Goal: Information Seeking & Learning: Compare options

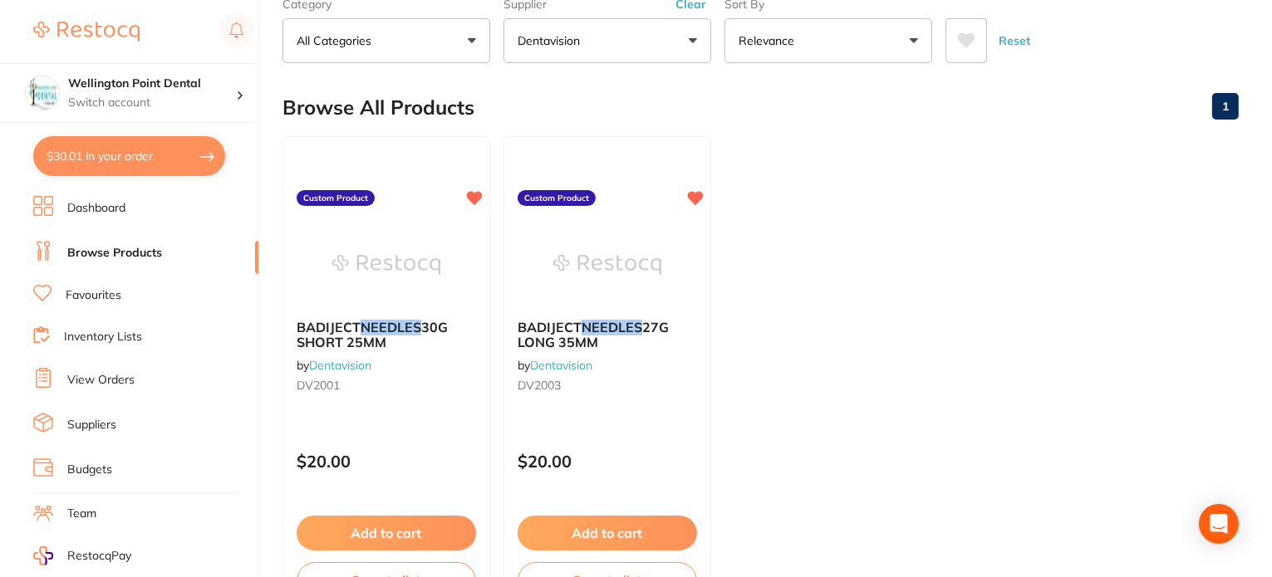
scroll to position [166, 0]
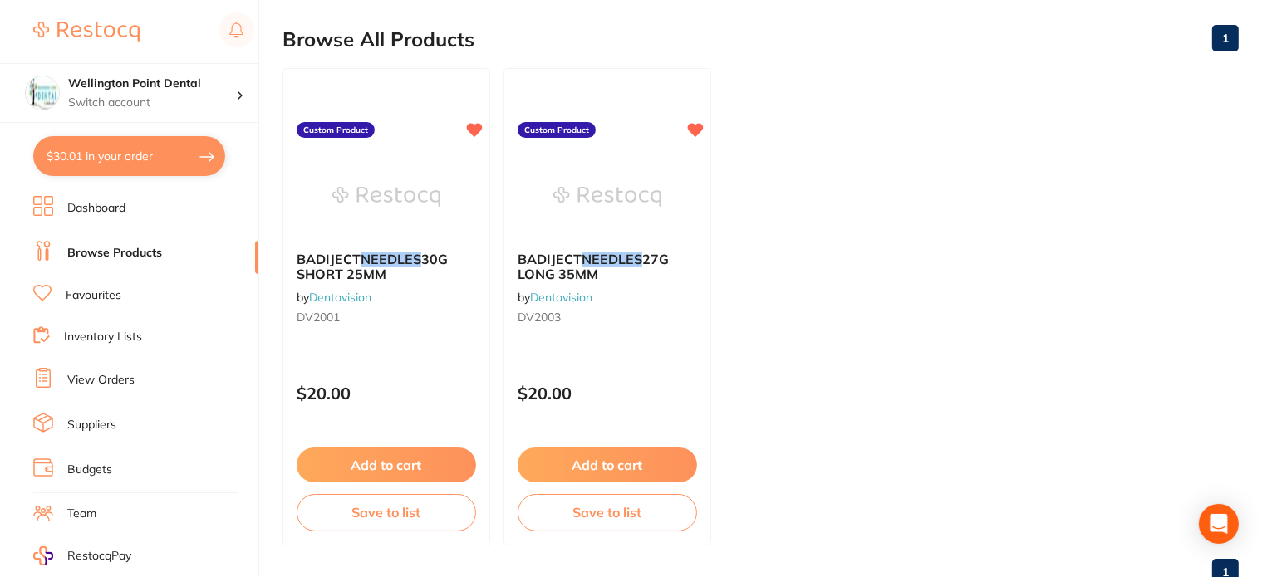
click at [502, 252] on ul "BADIJECT NEEDLES 30G SHORT 25MM by Dentavision DV2001 Custom Product $20.00 Add…" at bounding box center [760, 307] width 956 height 478
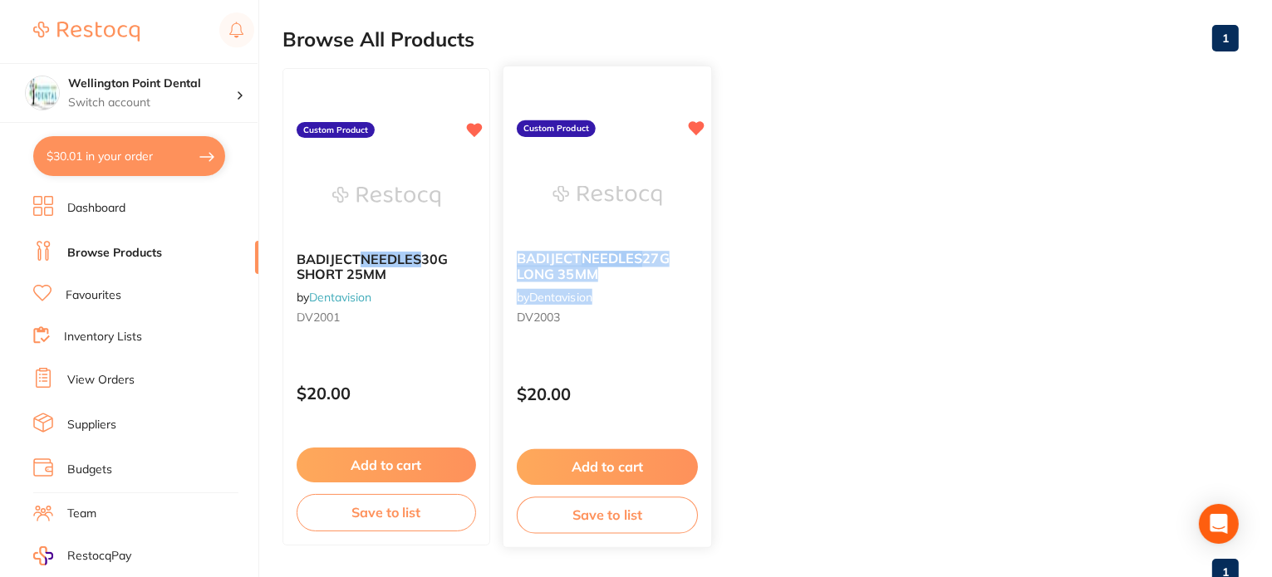
drag, startPoint x: 512, startPoint y: 252, endPoint x: 631, endPoint y: 282, distance: 122.5
click at [631, 282] on div "BADIJECT NEEDLES 27G LONG 35MM by Dentavision DV2003" at bounding box center [608, 291] width 208 height 107
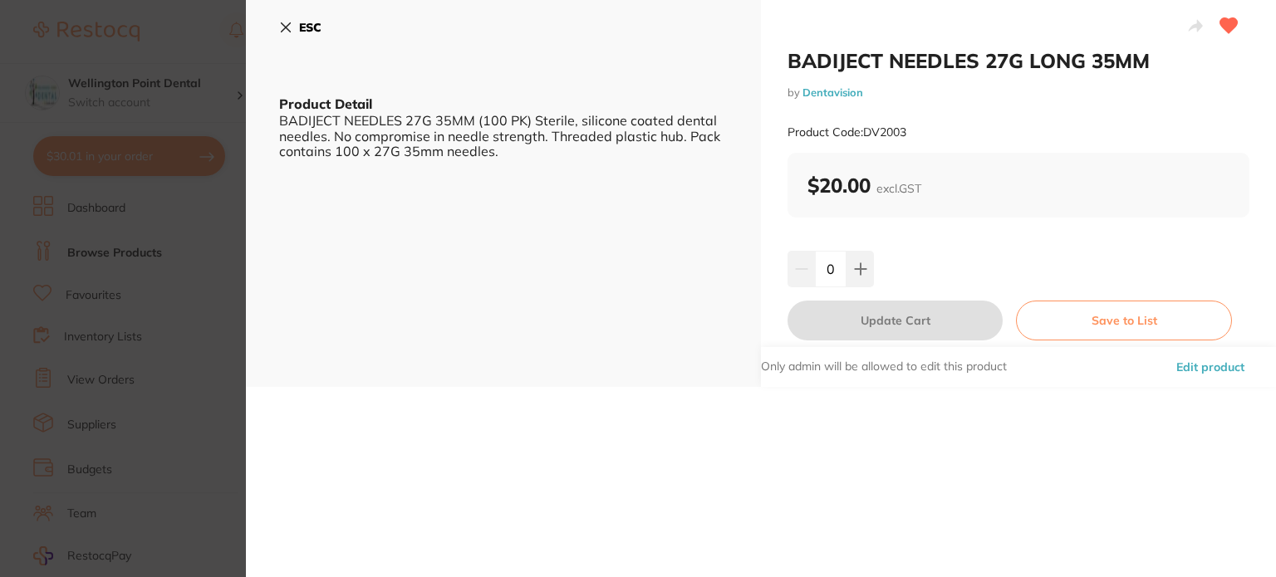
click at [300, 31] on b "ESC" at bounding box center [310, 27] width 22 height 15
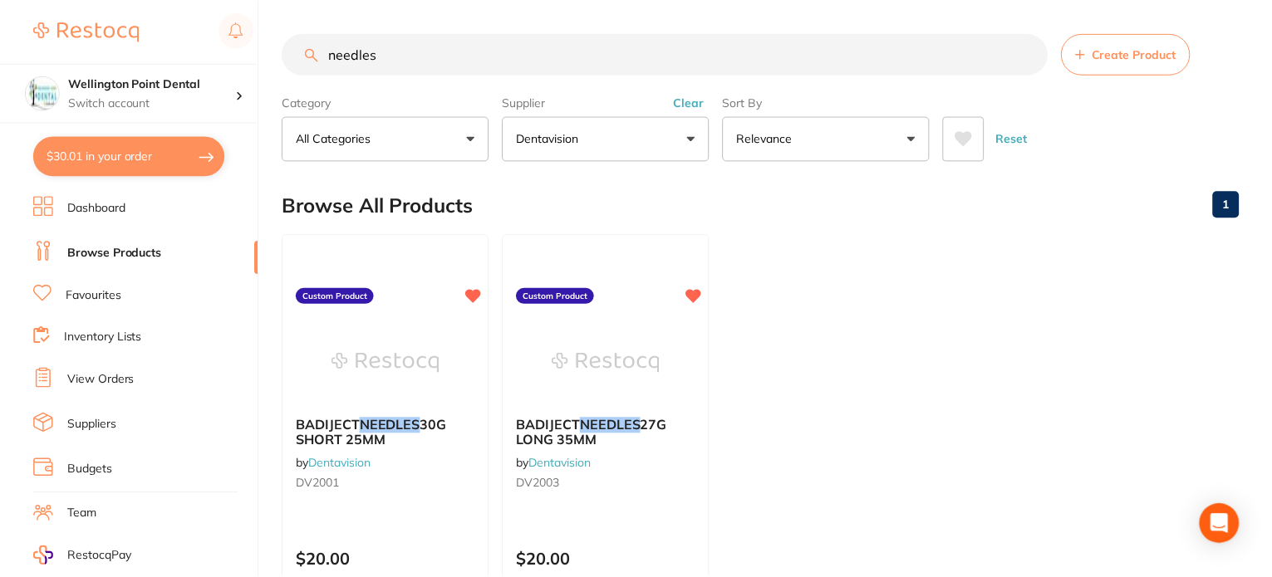
scroll to position [166, 0]
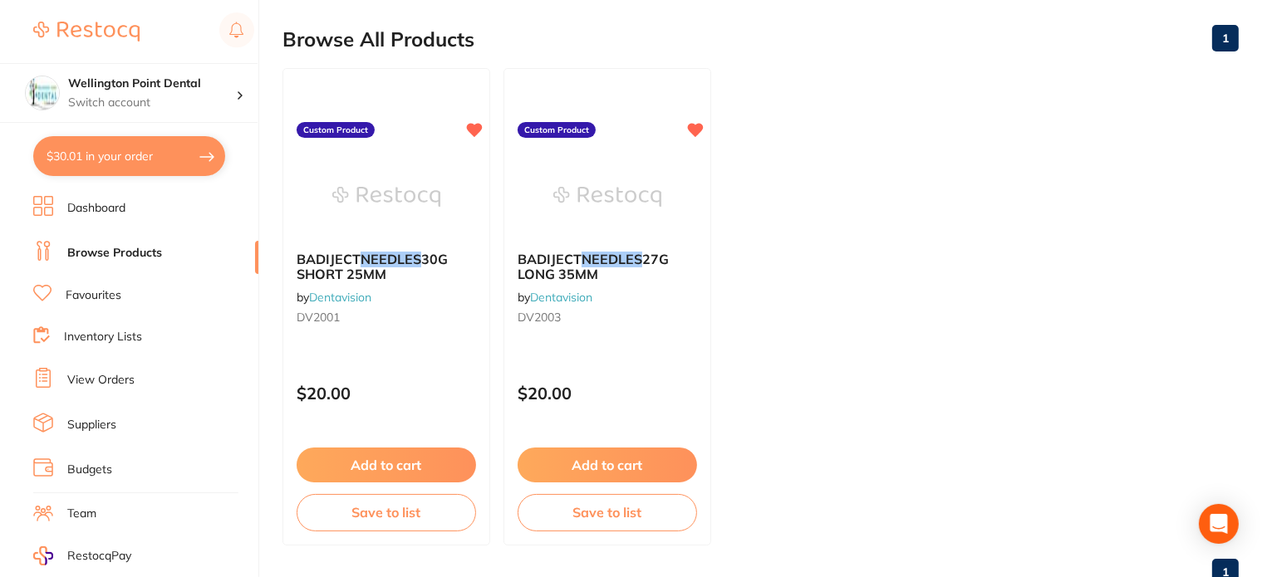
drag, startPoint x: 609, startPoint y: 272, endPoint x: 534, endPoint y: 264, distance: 75.2
click at [514, 256] on div "BADIJECT NEEDLES 27G LONG 35MM by Dentavision DV2003" at bounding box center [607, 291] width 206 height 106
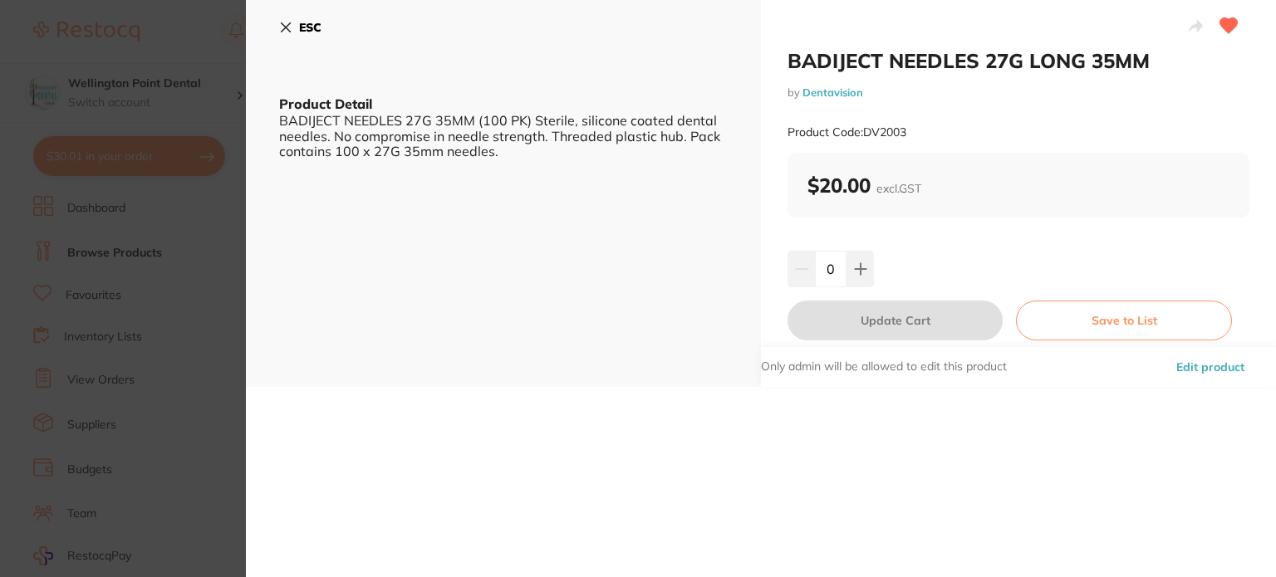
click at [307, 31] on b "ESC" at bounding box center [310, 27] width 22 height 15
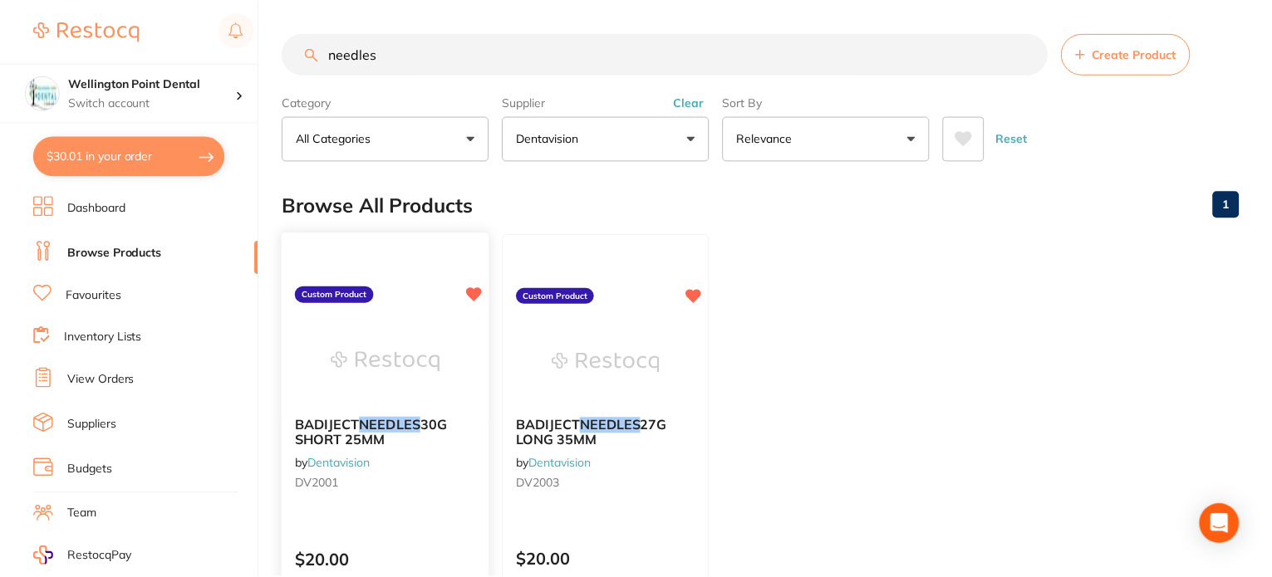
scroll to position [166, 0]
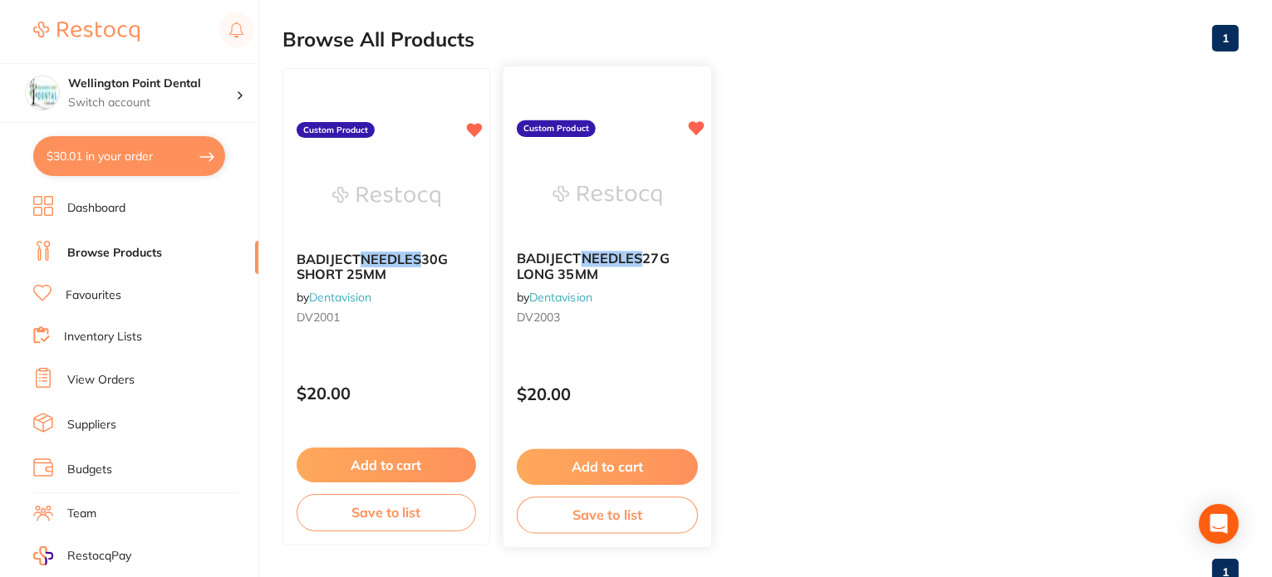
drag, startPoint x: 598, startPoint y: 268, endPoint x: 518, endPoint y: 256, distance: 80.6
click at [518, 256] on b "BADIJECT NEEDLES 27G LONG 35MM" at bounding box center [607, 266] width 181 height 31
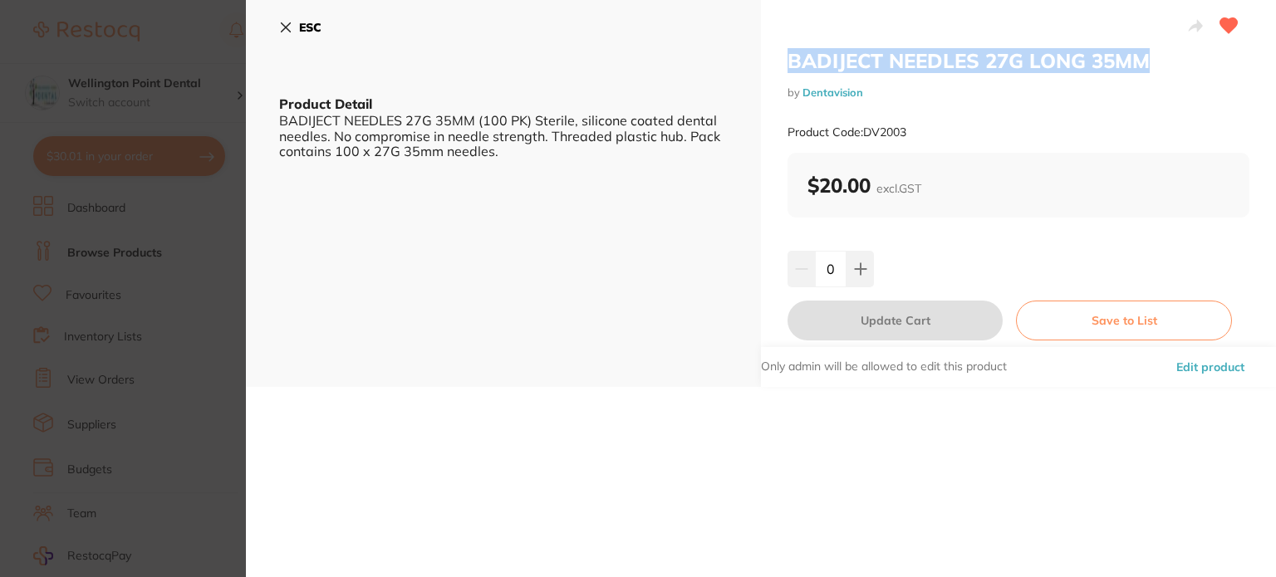
drag, startPoint x: 1152, startPoint y: 59, endPoint x: 794, endPoint y: 56, distance: 357.3
click at [788, 45] on div "BADIJECT NEEDLES 27G LONG 35MM by Dentavision Product Code: DV2003 $20.00 excl.…" at bounding box center [1018, 193] width 515 height 387
copy h2 "BADIJECT NEEDLES 27G LONG 35MM"
click at [311, 21] on b "ESC" at bounding box center [310, 27] width 22 height 15
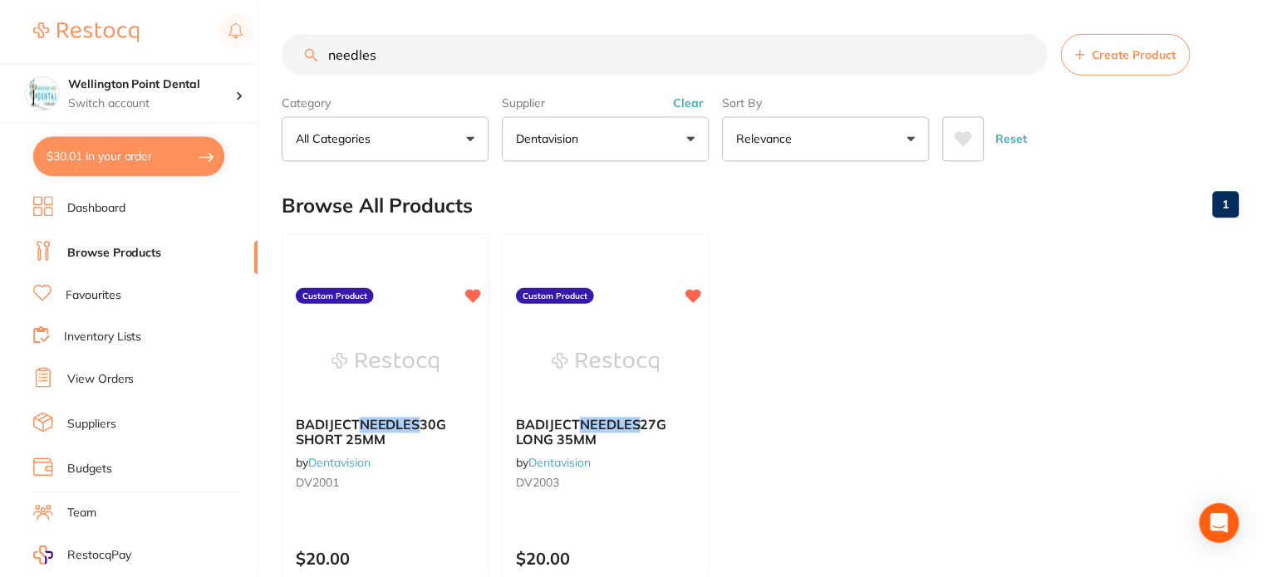
scroll to position [166, 0]
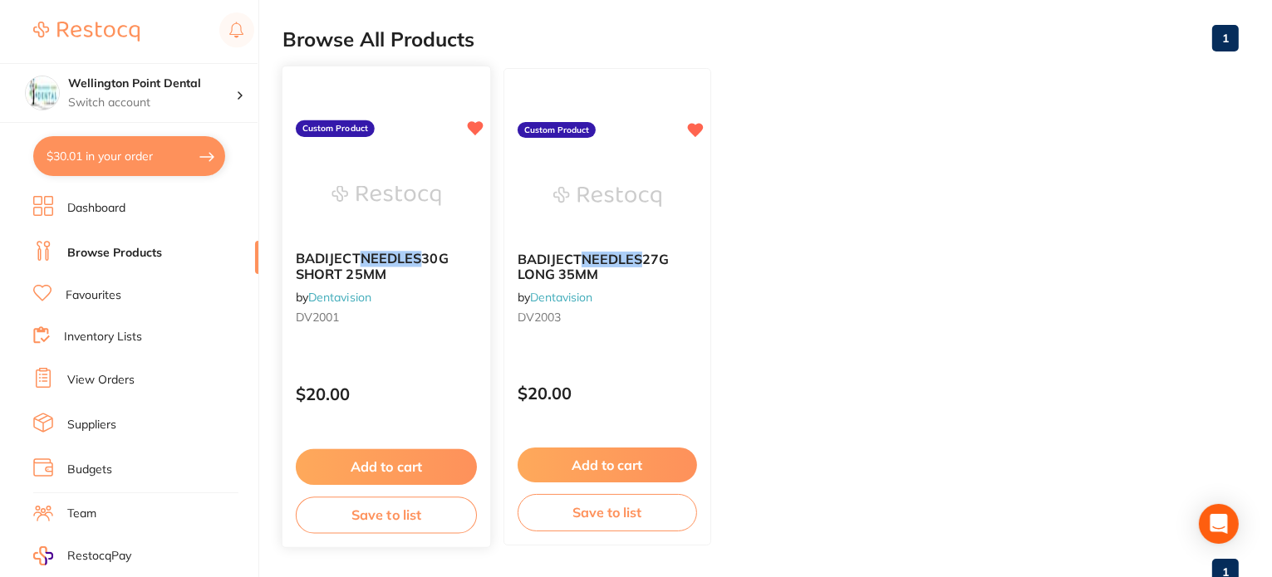
click at [366, 258] on em "NEEDLES" at bounding box center [391, 258] width 61 height 17
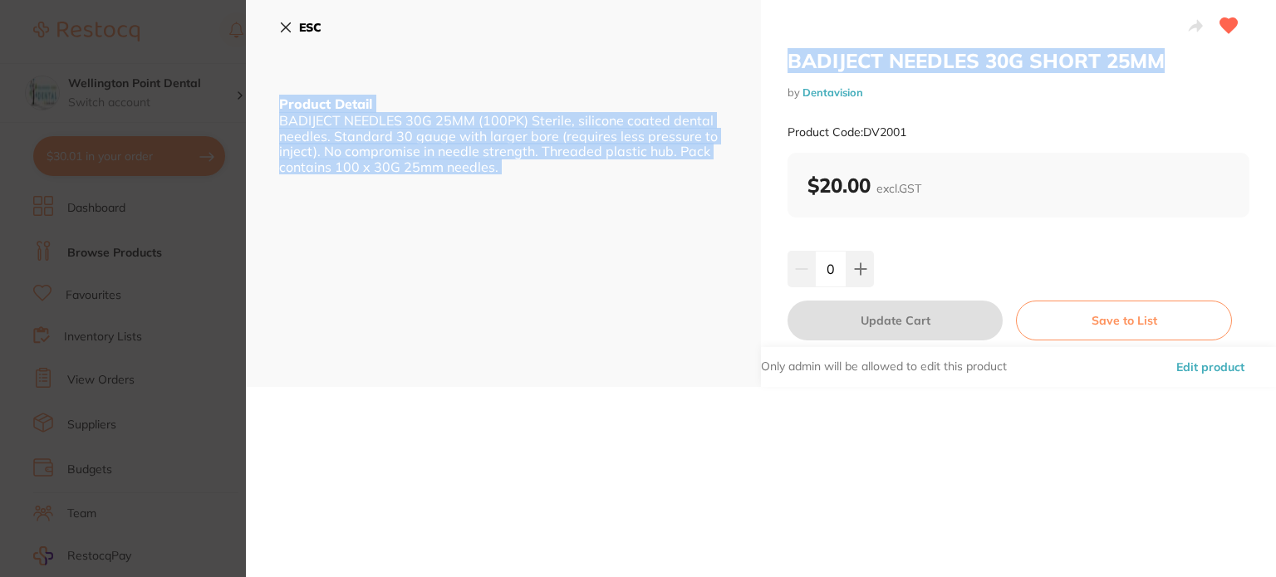
drag, startPoint x: 1171, startPoint y: 59, endPoint x: 819, endPoint y: 56, distance: 351.5
click at [744, 55] on div "BADIJECT NEEDLES 30G SHORT 25MM by Dentavision Product Code: DV2001 ESC Product…" at bounding box center [761, 193] width 1030 height 387
click at [779, 60] on div "BADIJECT NEEDLES 30G SHORT 25MM by Dentavision Product Code: DV2001 $20.00 excl…" at bounding box center [1018, 193] width 515 height 387
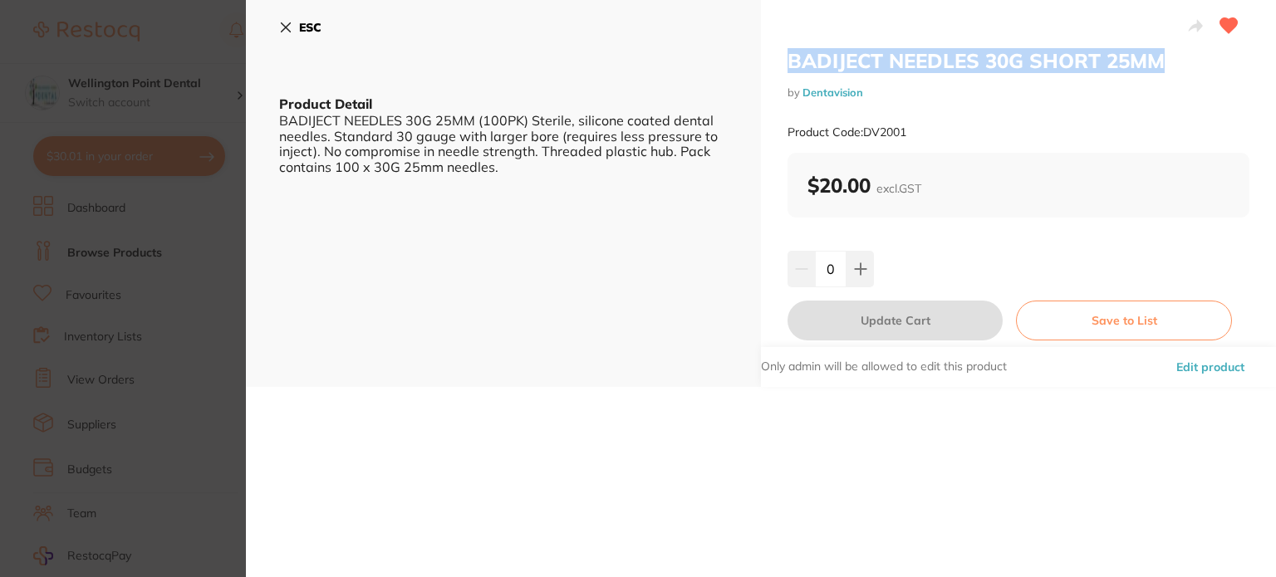
drag, startPoint x: 1129, startPoint y: 50, endPoint x: 786, endPoint y: 56, distance: 343.2
click at [788, 56] on h2 "BADIJECT NEEDLES 30G SHORT 25MM" at bounding box center [1019, 60] width 462 height 25
click at [312, 26] on b "ESC" at bounding box center [310, 27] width 22 height 15
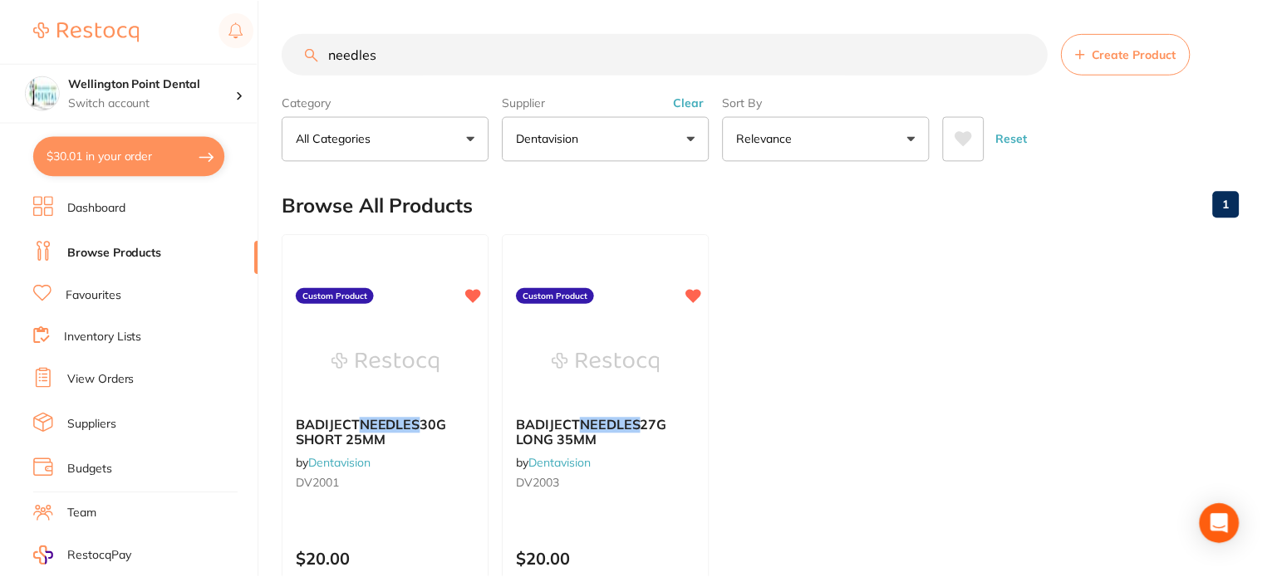
scroll to position [166, 0]
